Goal: Understand site structure: Understand site structure

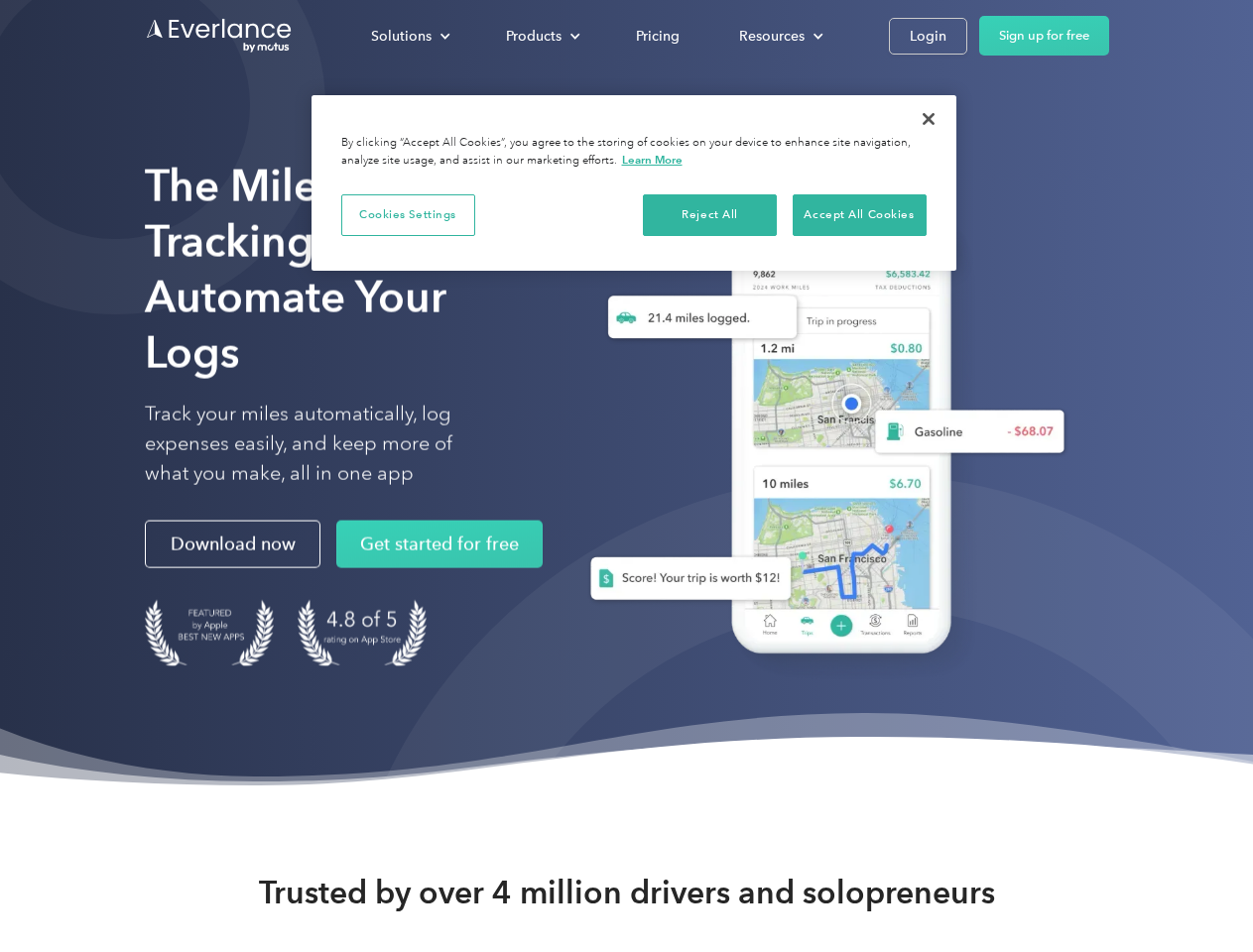
click at [410, 36] on div "Solutions" at bounding box center [401, 36] width 61 height 25
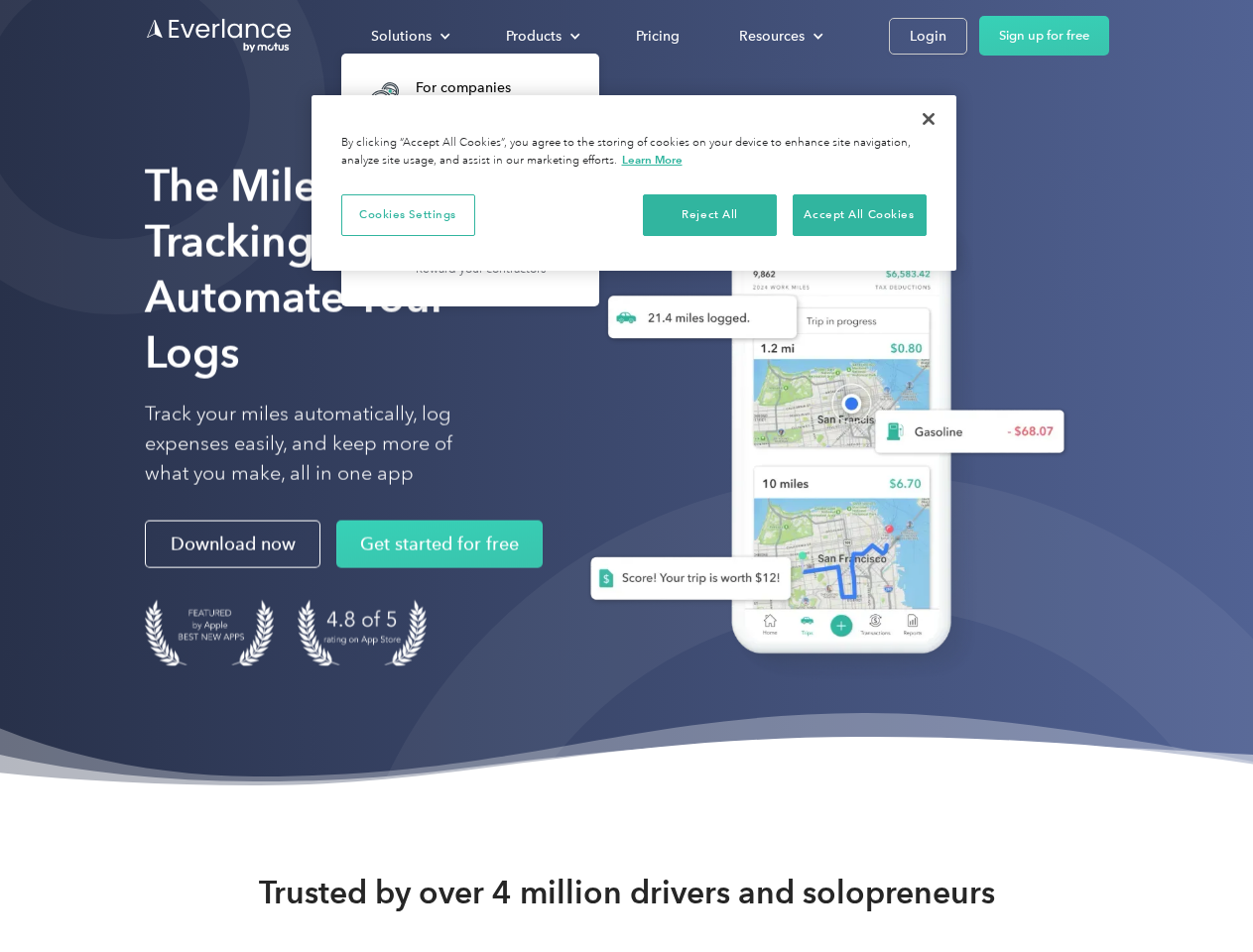
click at [541, 36] on div "Products" at bounding box center [534, 36] width 56 height 25
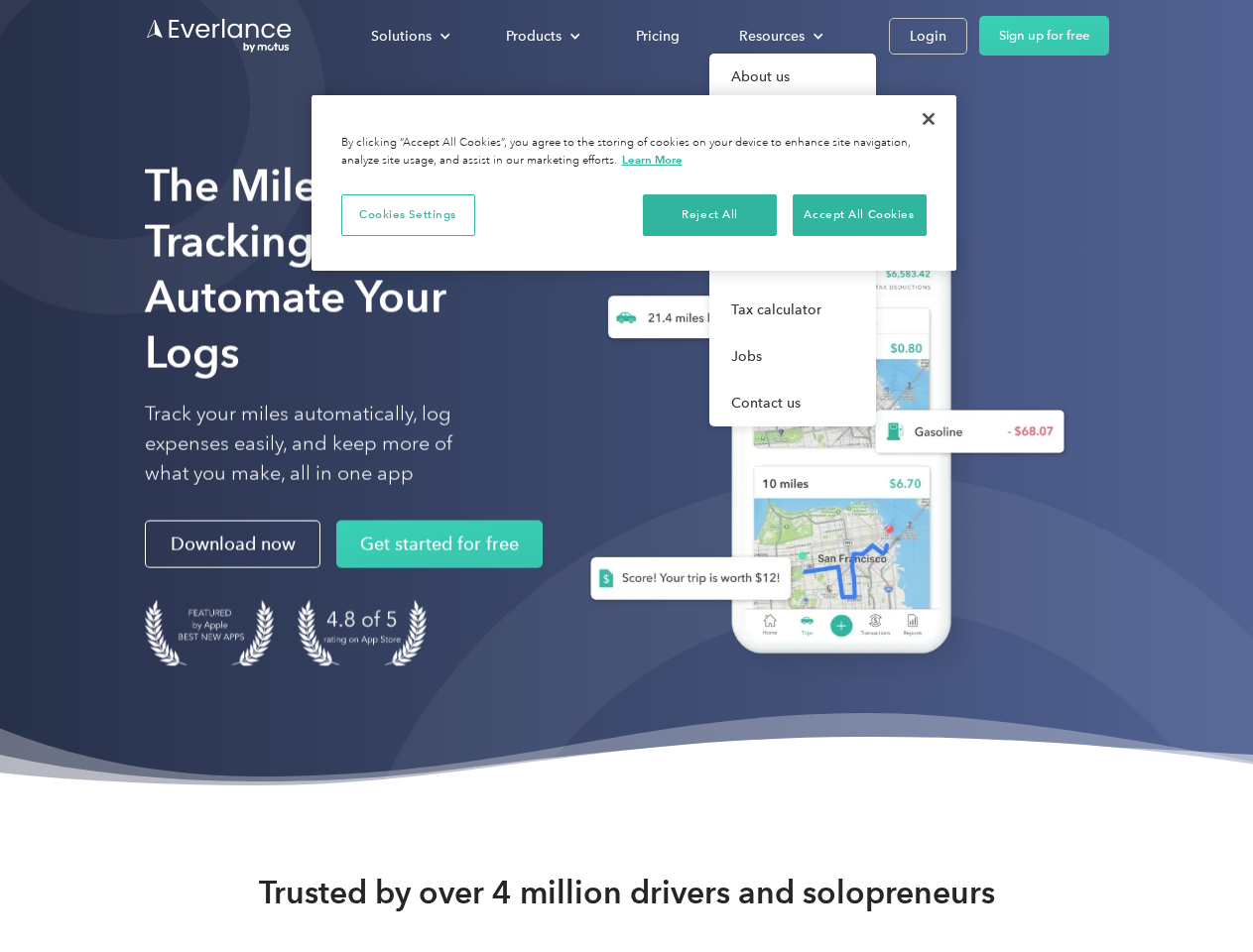
click at [779, 36] on div "Resources" at bounding box center [773, 36] width 66 height 25
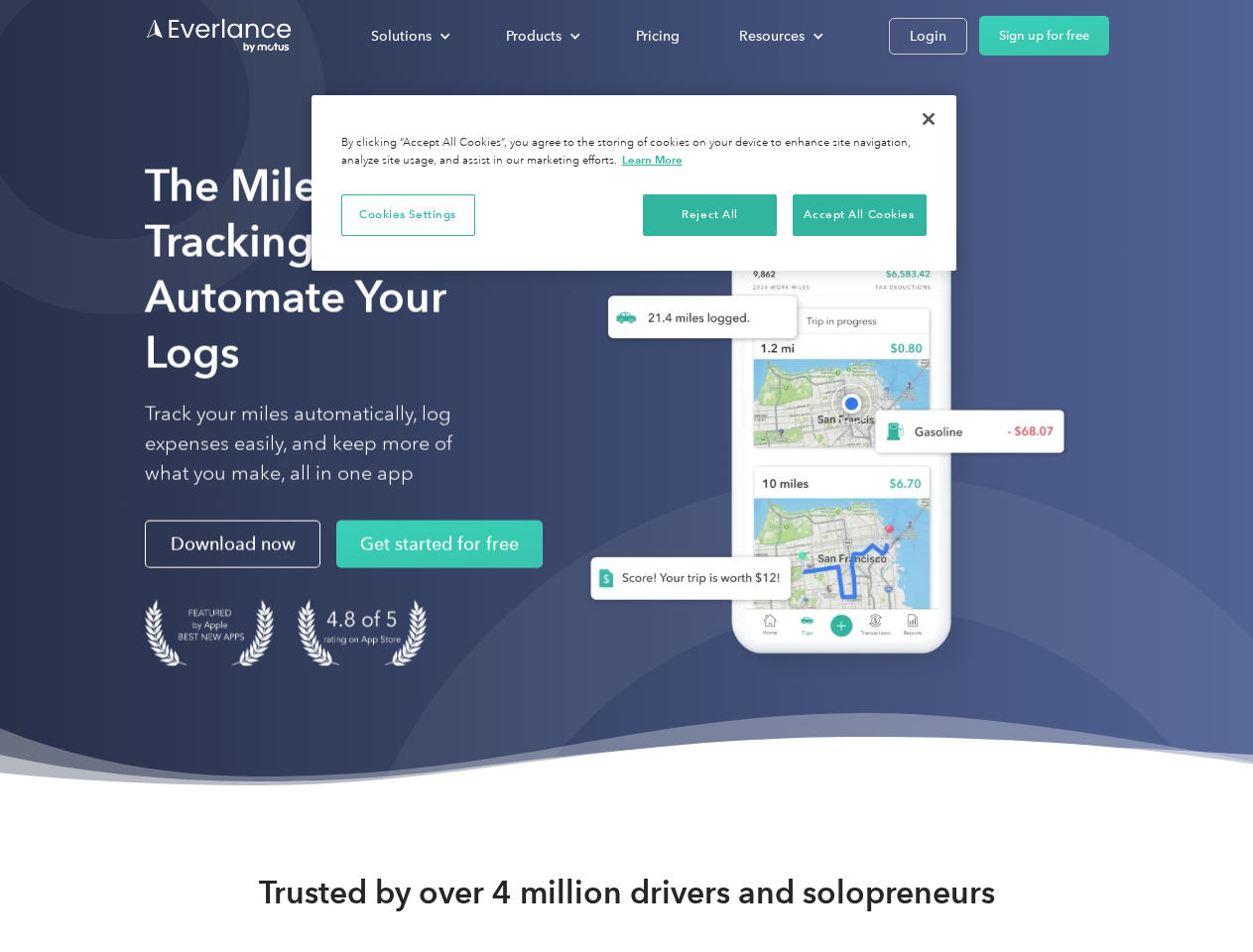
click at [408, 215] on button "Cookies Settings" at bounding box center [408, 216] width 134 height 42
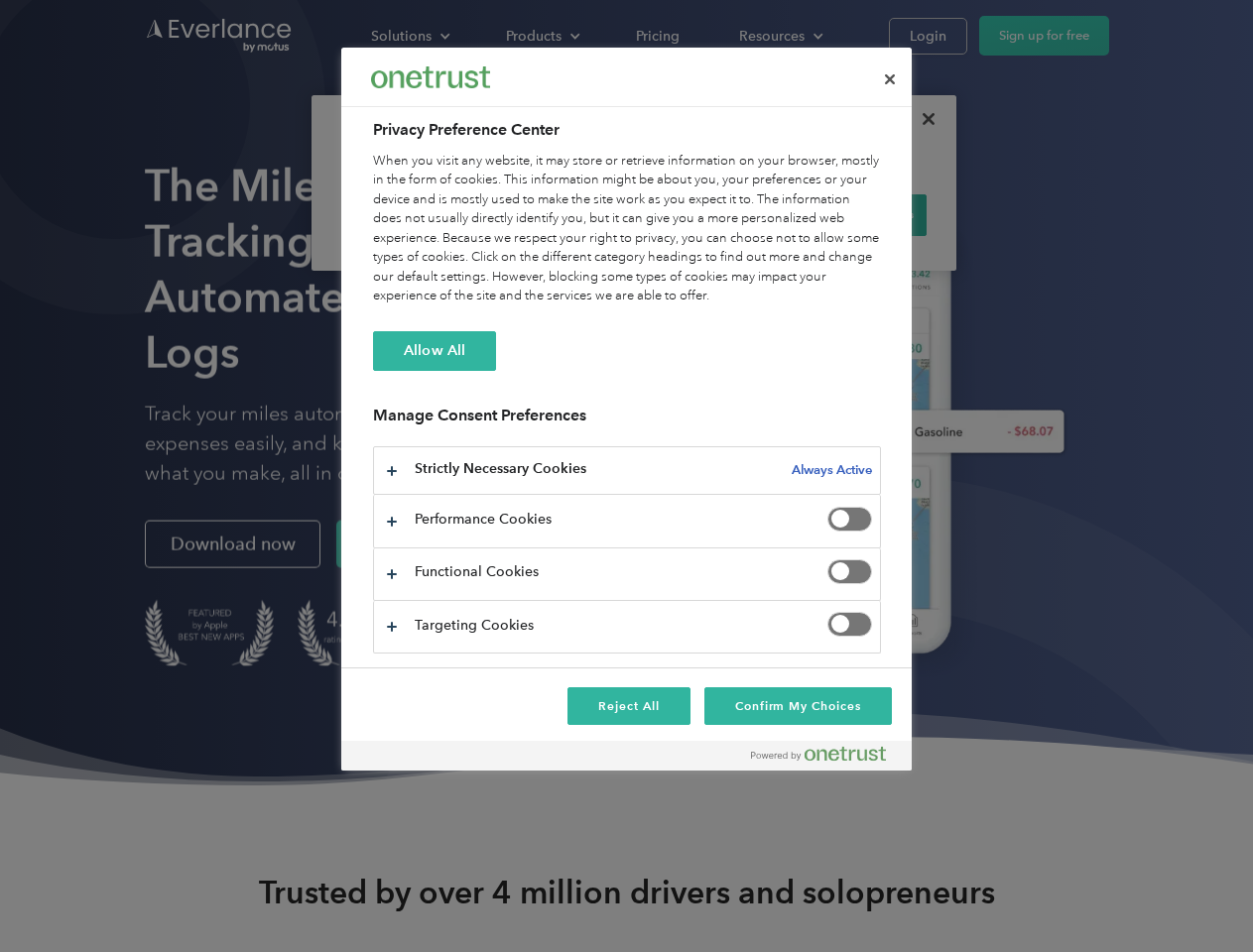
click at [711, 215] on div "When you visit any website, it may store or retrieve information on your browse…" at bounding box center [627, 229] width 508 height 155
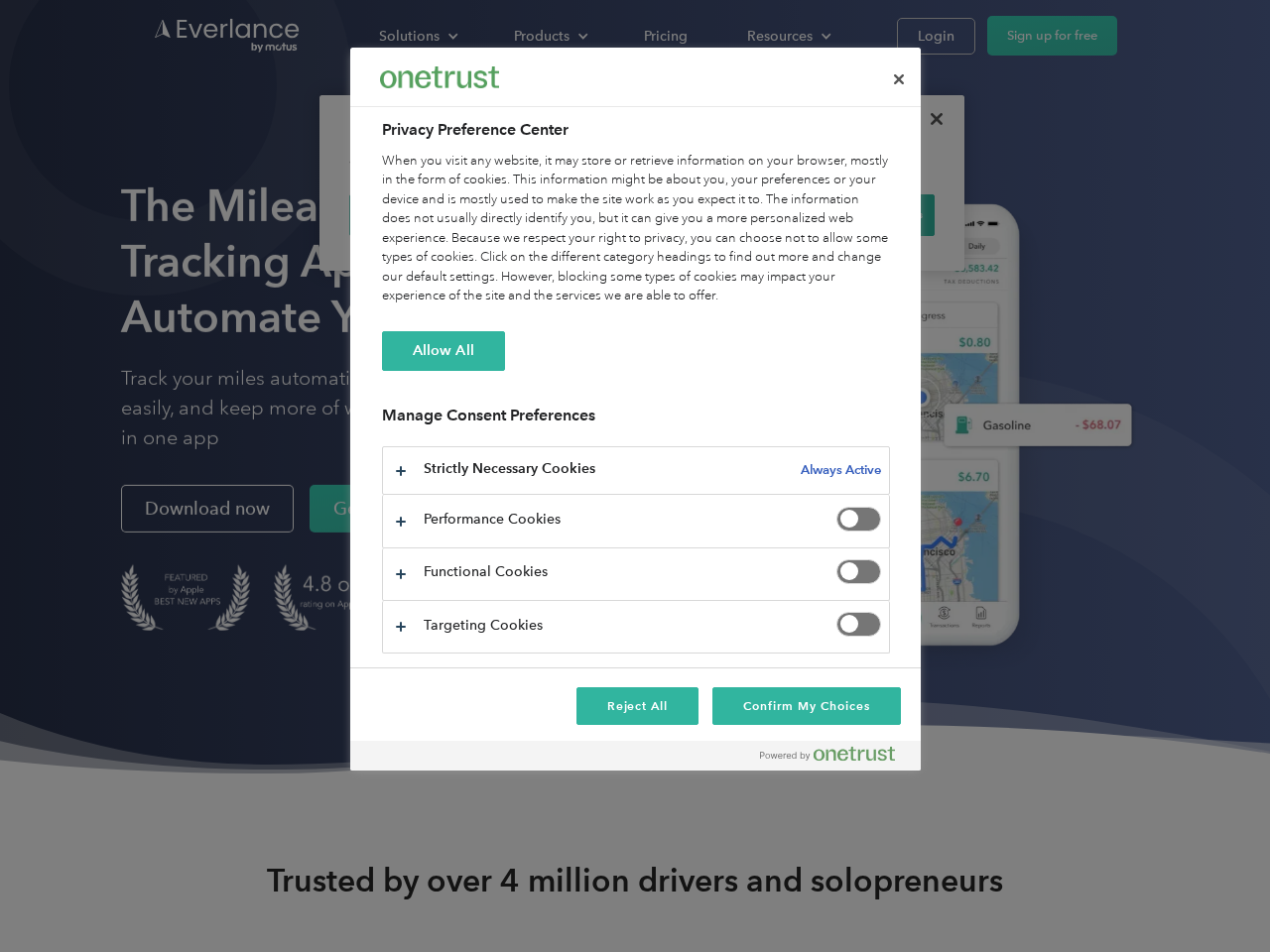
click at [860, 215] on div "When you visit any website, it may store or retrieve information on your browse…" at bounding box center [636, 229] width 508 height 155
click at [929, 119] on div at bounding box center [635, 476] width 1270 height 952
